Goal: Find specific page/section: Find specific page/section

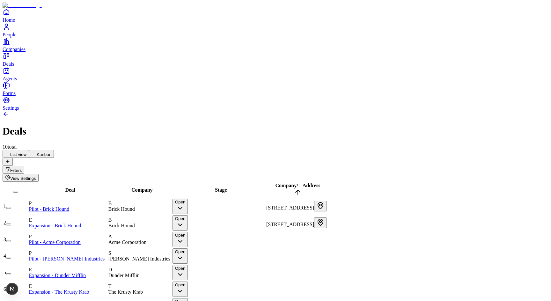
click at [188, 199] on button "Open" at bounding box center [180, 206] width 16 height 15
click at [216, 48] on html "Home People Companies Deals Agents Forms Settings Deals 10 total List view Kanb…" at bounding box center [275, 190] width 551 height 380
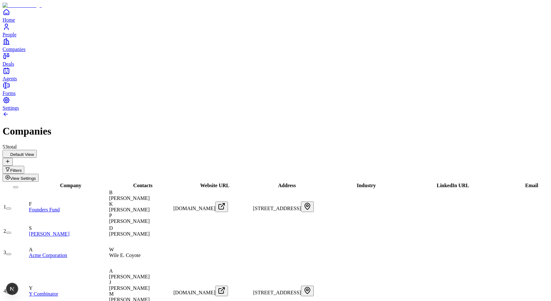
scroll to position [78, 0]
